Goal: Transaction & Acquisition: Purchase product/service

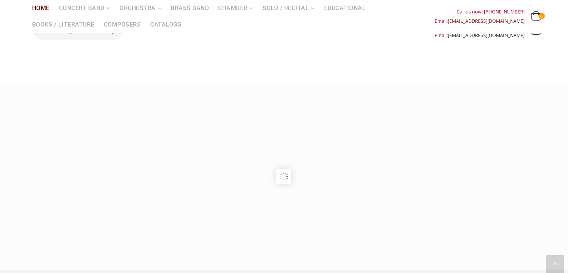
scroll to position [448, 0]
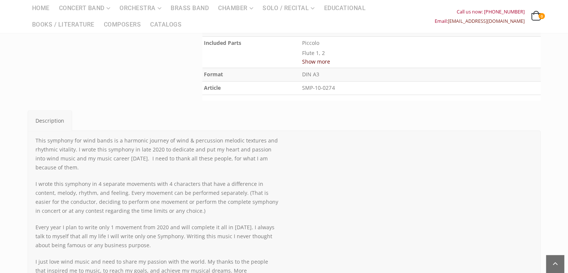
scroll to position [224, 0]
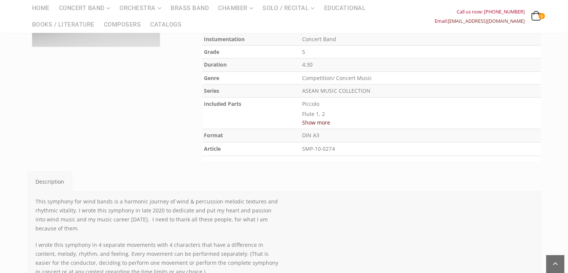
click at [330, 121] on button "Show more" at bounding box center [316, 122] width 28 height 9
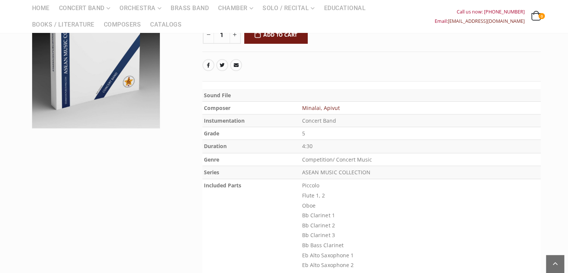
scroll to position [37, 0]
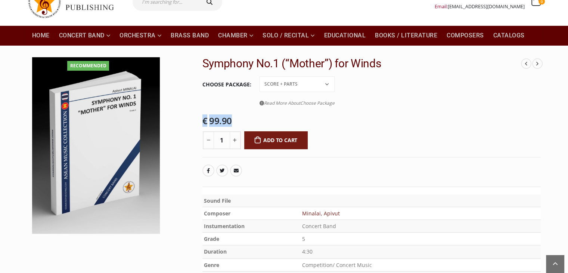
drag, startPoint x: 233, startPoint y: 120, endPoint x: 198, endPoint y: 118, distance: 34.4
copy bdi "€ 99.90"
click at [389, 121] on div "€ 99.90" at bounding box center [371, 121] width 338 height 10
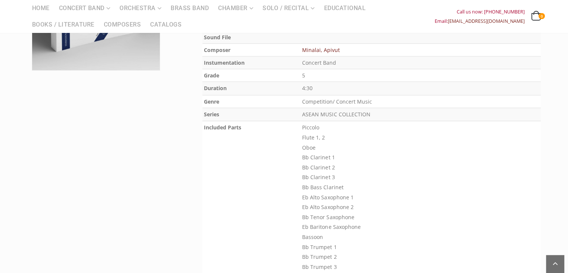
scroll to position [224, 0]
